Goal: Transaction & Acquisition: Subscribe to service/newsletter

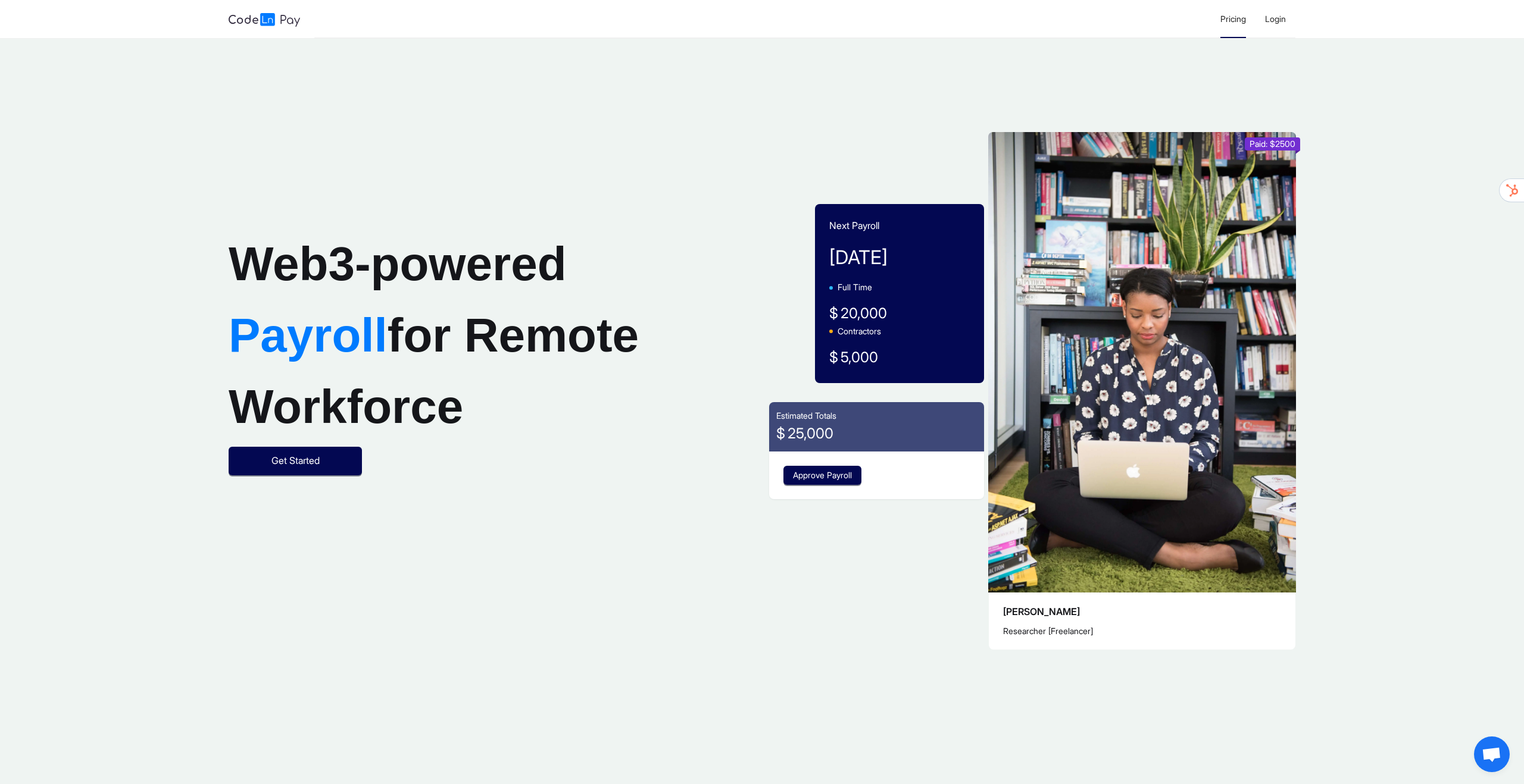
click at [1225, 18] on span "Pricing" at bounding box center [1233, 19] width 25 height 10
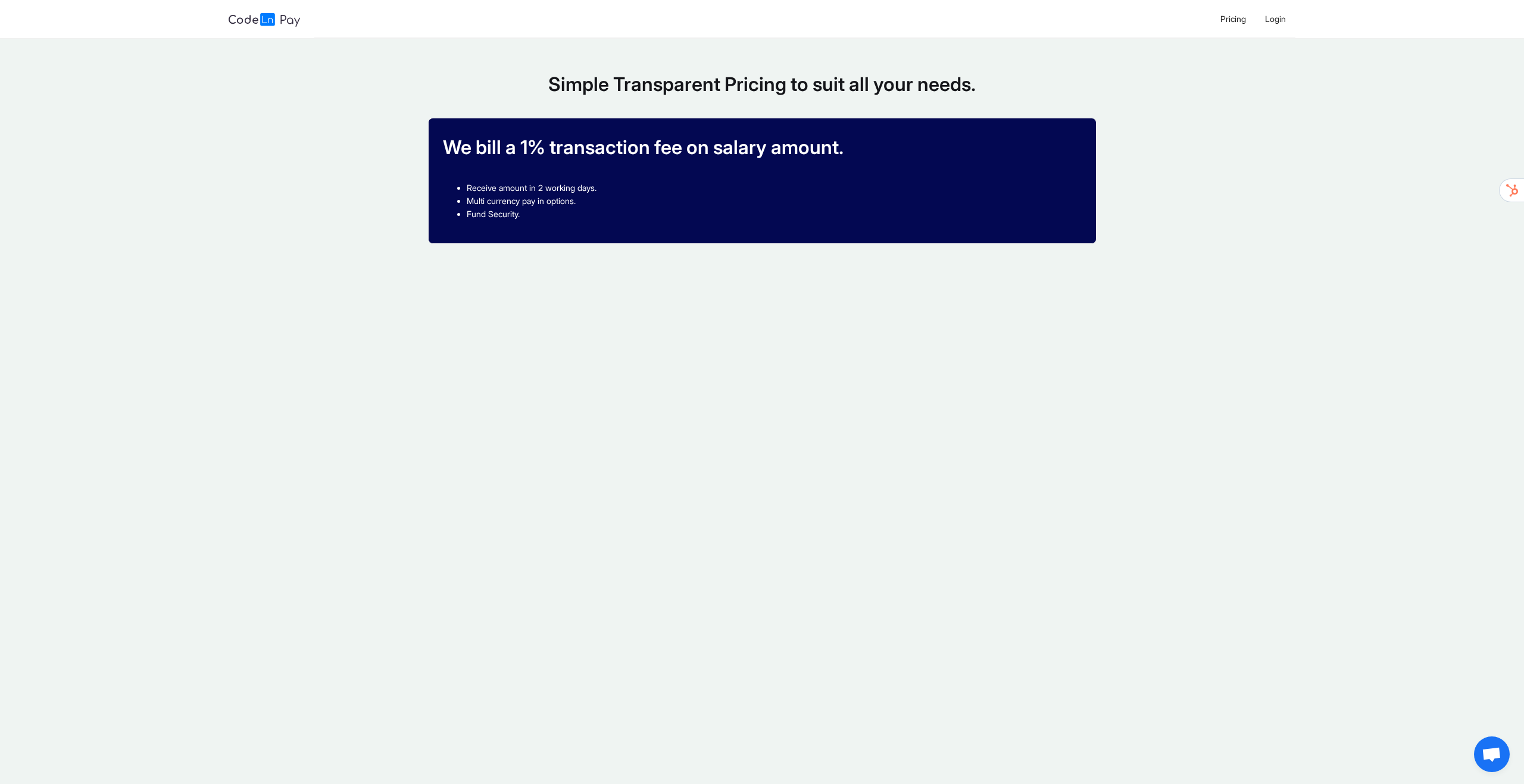
scroll to position [2, 0]
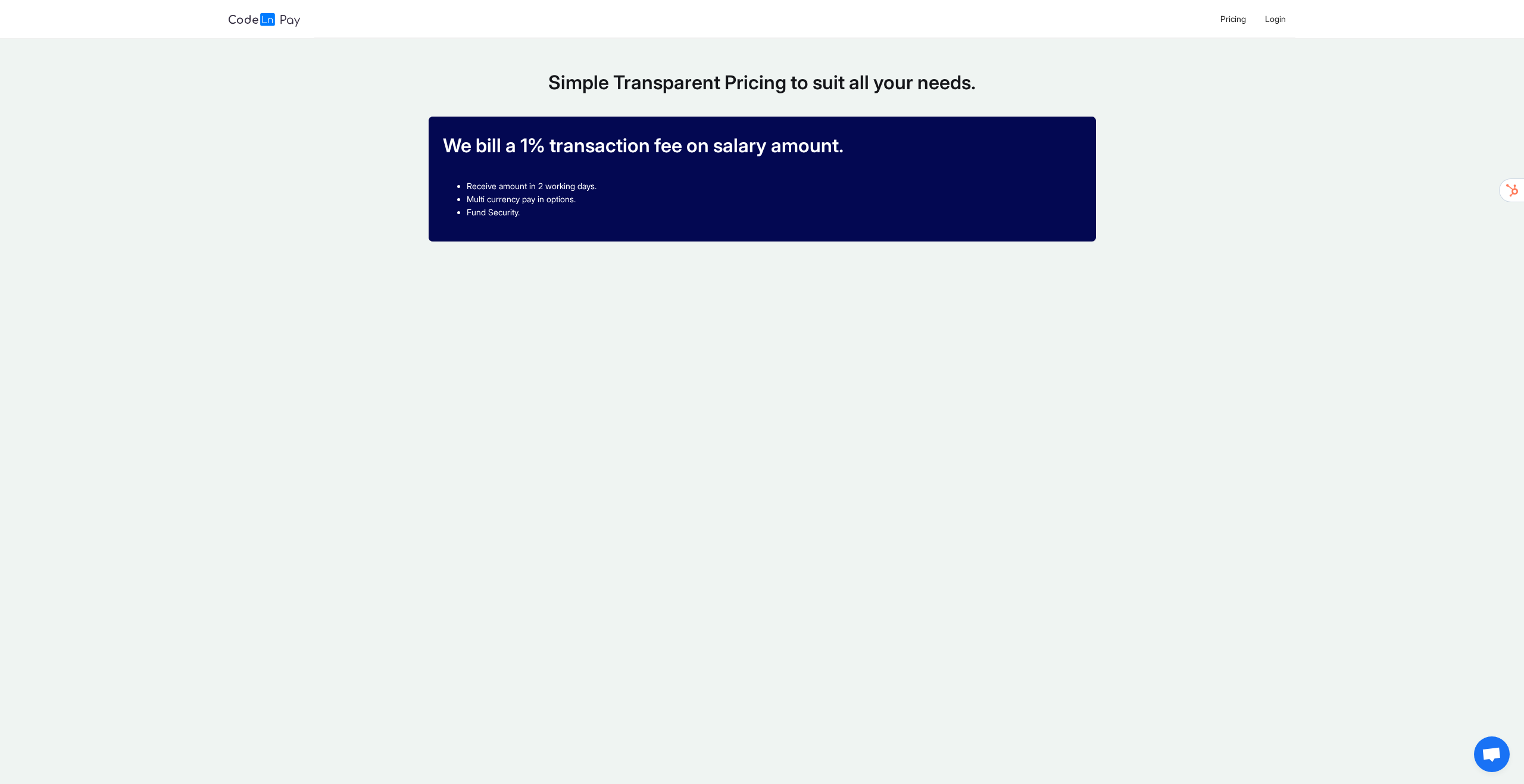
click at [639, 332] on main "Simple Transparent Pricing to suit all your needs. We bill a 1% transaction fee…" at bounding box center [762, 428] width 1524 height 784
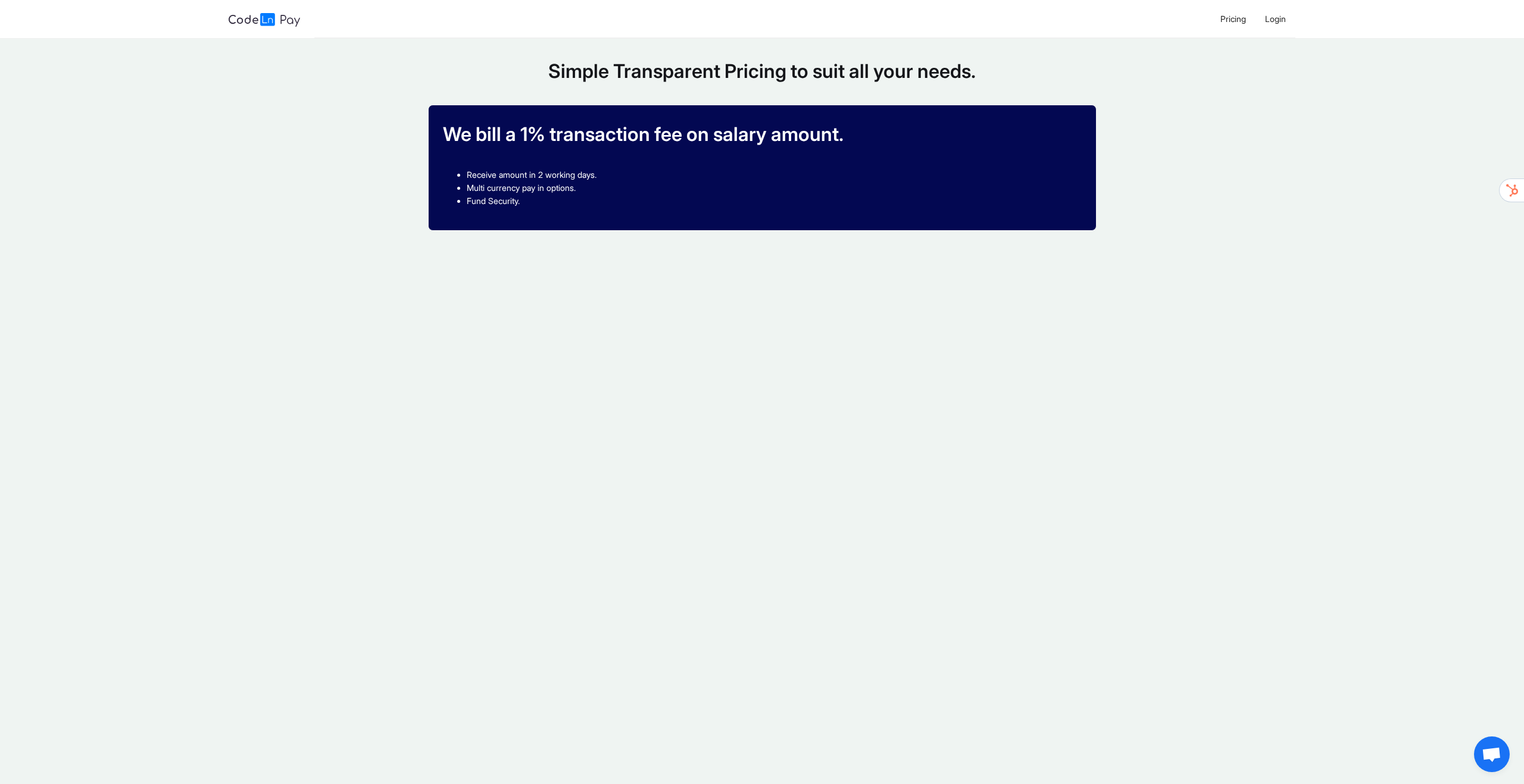
scroll to position [0, 0]
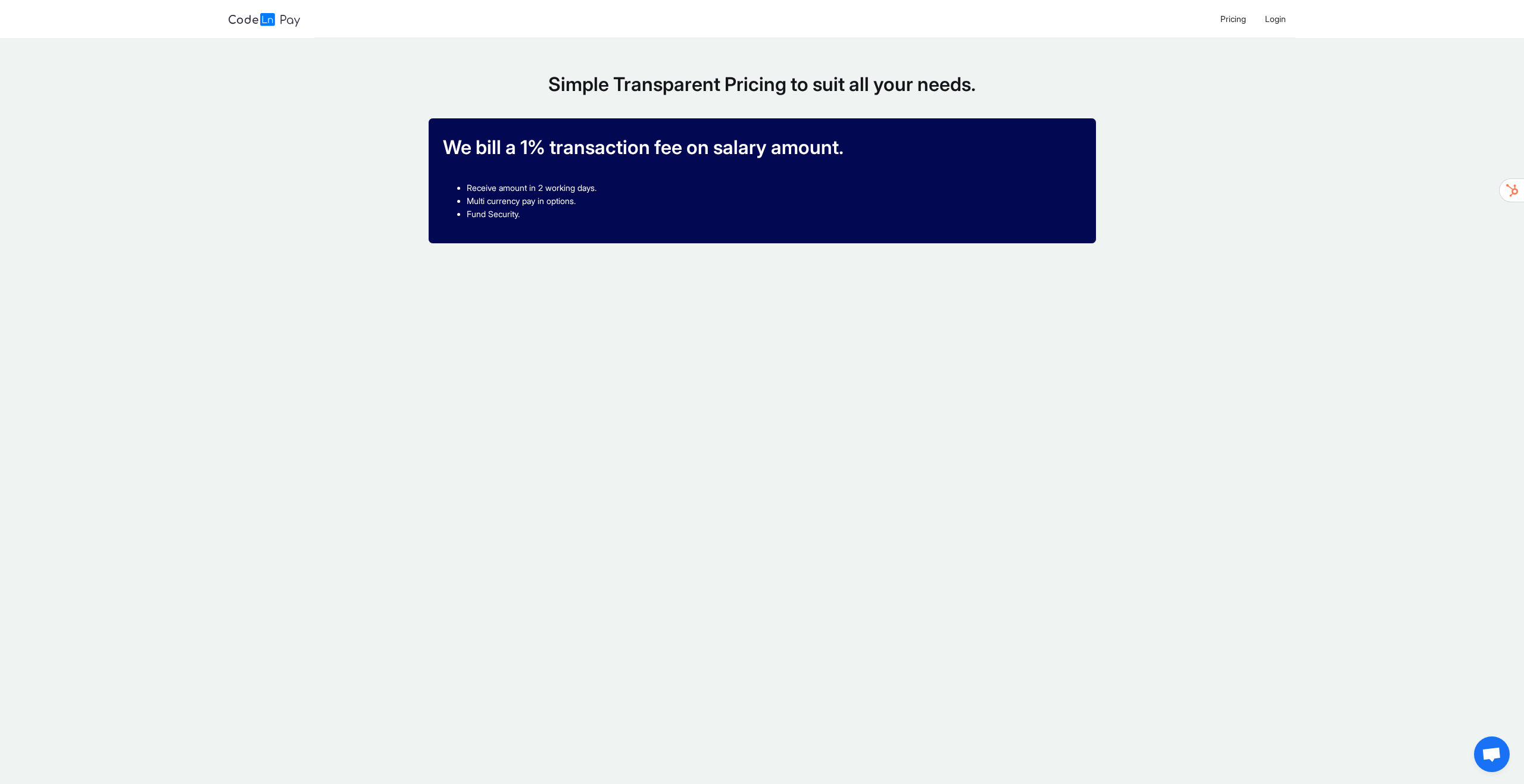
click at [274, 26] on div "Pricing Login" at bounding box center [762, 19] width 1524 height 39
click at [283, 24] on img at bounding box center [264, 20] width 72 height 14
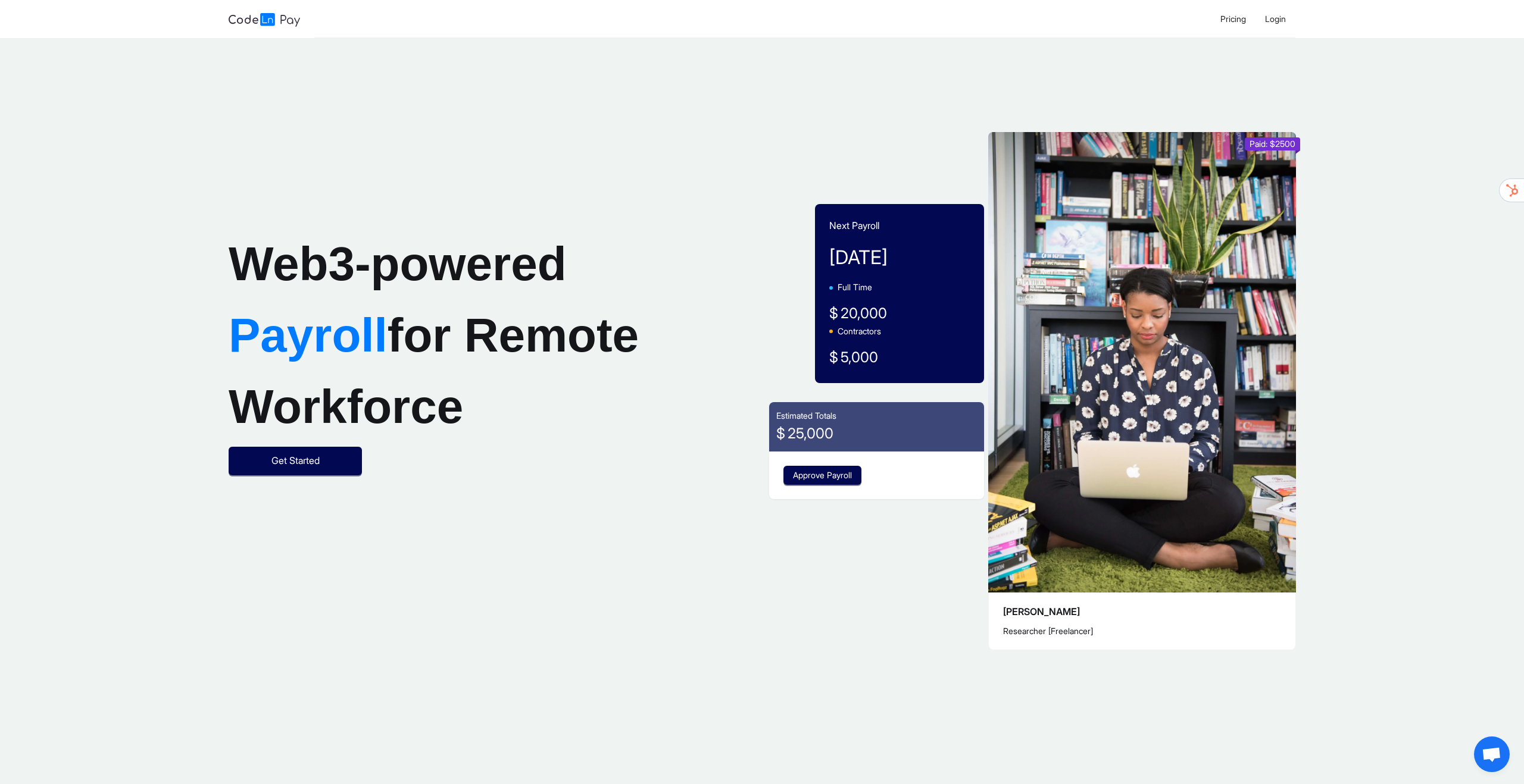
drag, startPoint x: 241, startPoint y: 452, endPoint x: 244, endPoint y: 477, distance: 25.2
click at [242, 465] on div "Web3-powered Payroll for Remote Workforce Get Started" at bounding box center [448, 352] width 439 height 247
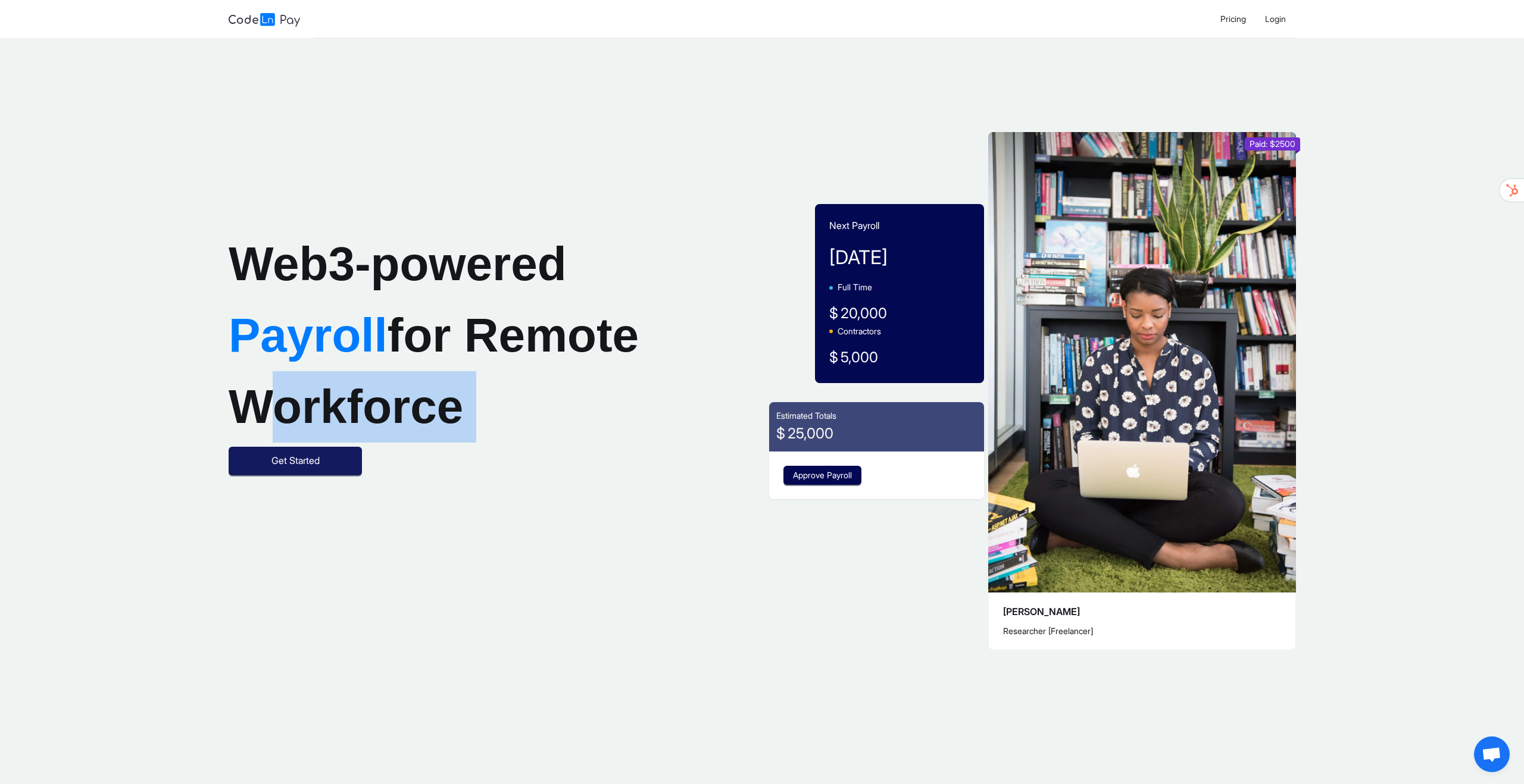
click at [263, 464] on button "Get Started" at bounding box center [295, 461] width 133 height 28
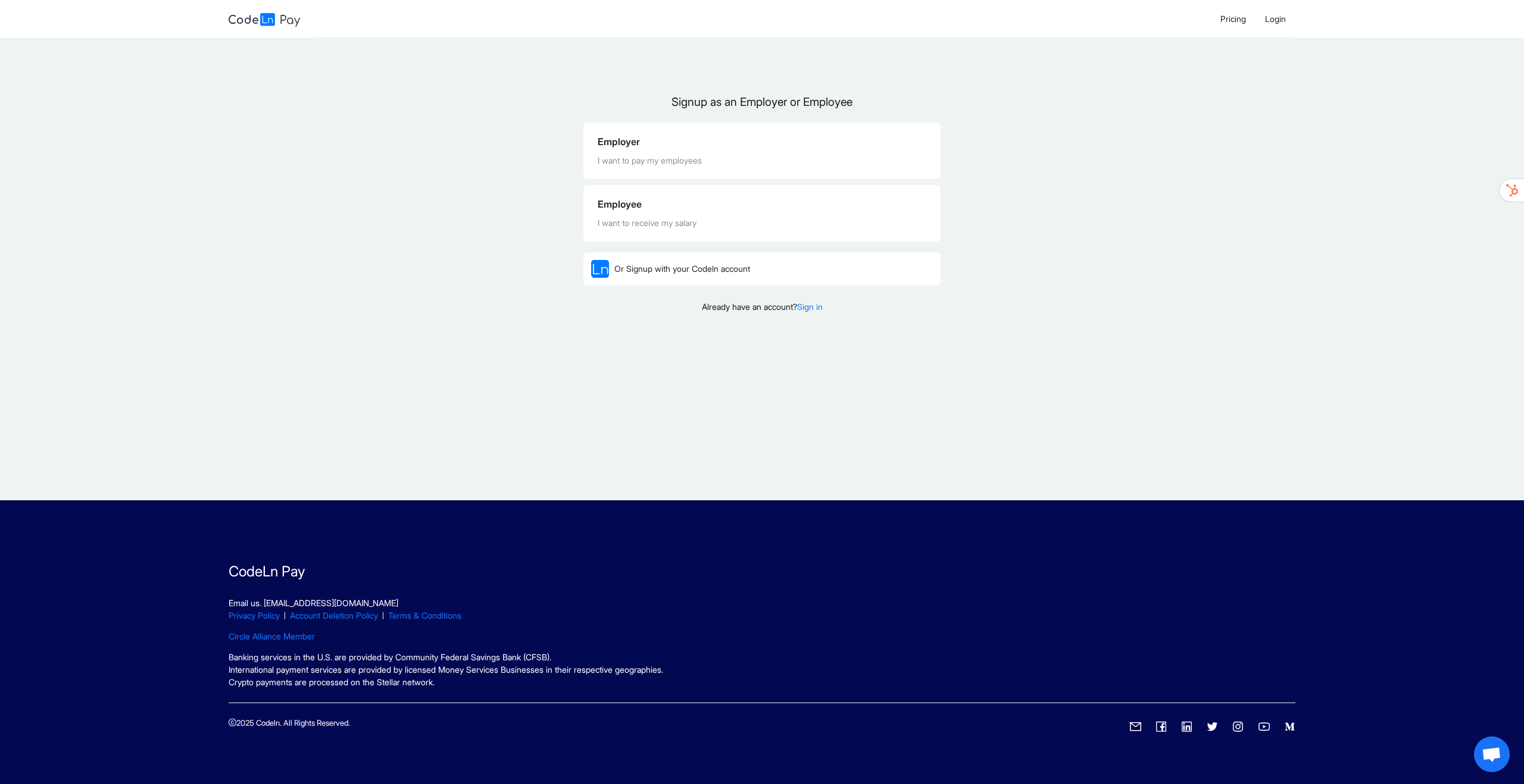
click at [442, 268] on div "Signup as an Employer or Employee Employer I want to pay my employees Employee …" at bounding box center [762, 207] width 1524 height 320
click at [671, 161] on div "I want to pay my employees" at bounding box center [761, 161] width 328 height 13
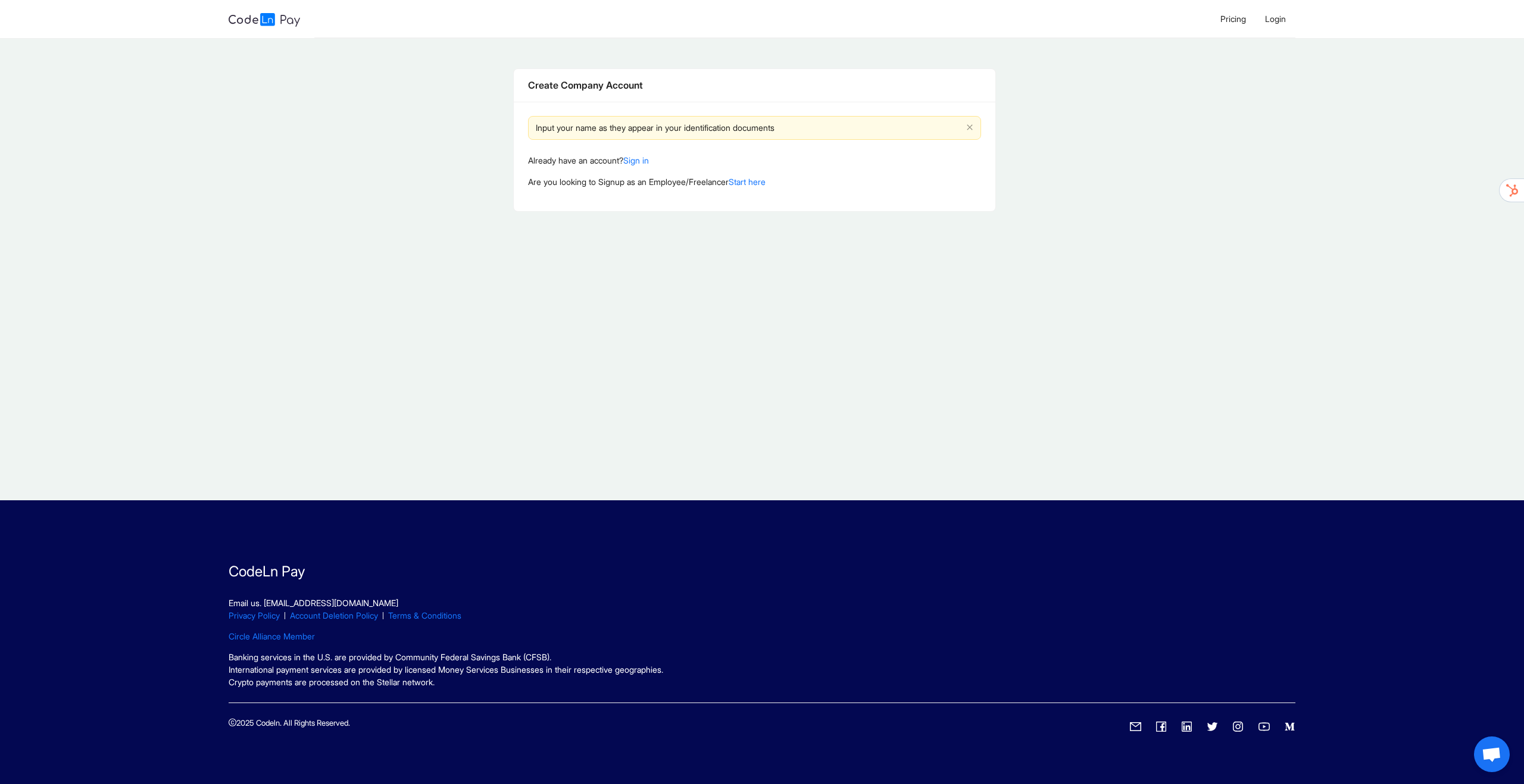
click at [655, 284] on main "Create Company Account Input your name as they appear in your identification do…" at bounding box center [754, 269] width 1508 height 462
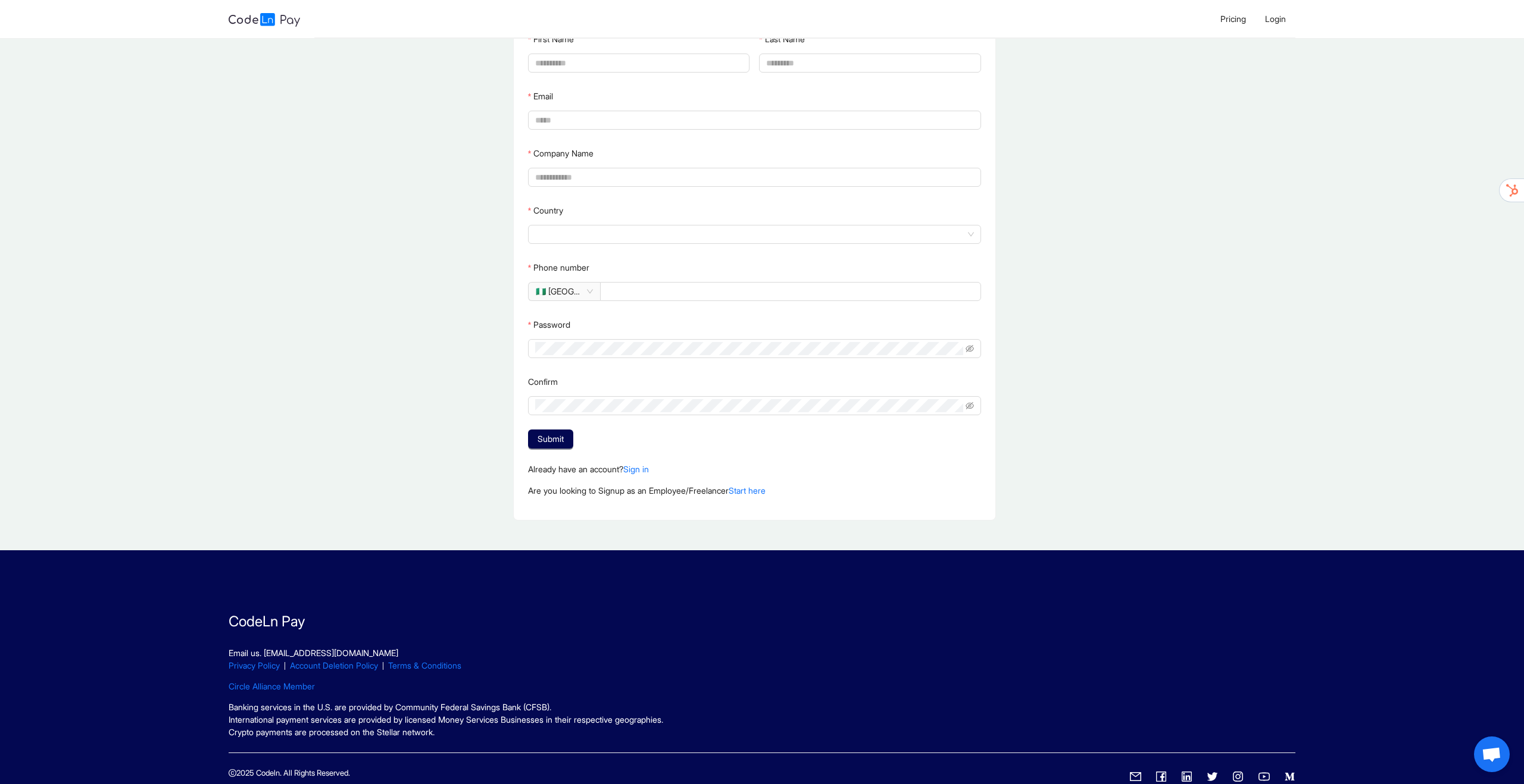
scroll to position [217, 0]
